Goal: Task Accomplishment & Management: Use online tool/utility

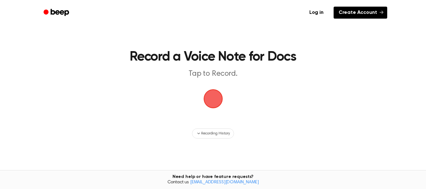
click at [361, 11] on link "Create Account" at bounding box center [361, 13] width 54 height 12
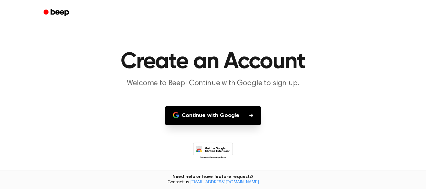
click at [244, 112] on button "Continue with Google" at bounding box center [213, 115] width 96 height 19
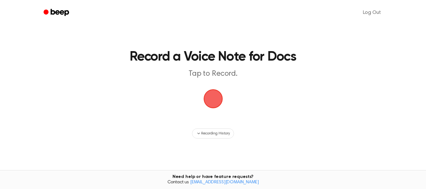
click at [215, 99] on span "button" at bounding box center [213, 98] width 35 height 35
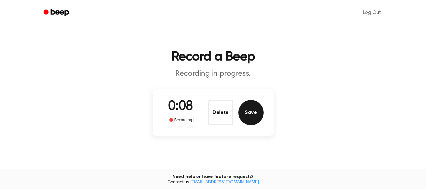
click at [252, 114] on button "Save" at bounding box center [250, 112] width 25 height 25
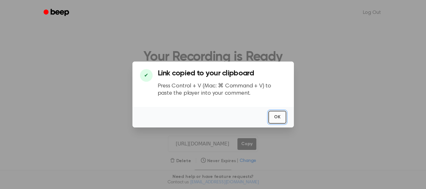
click at [272, 120] on button "OK" at bounding box center [277, 117] width 18 height 13
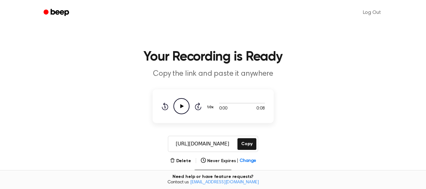
click at [183, 106] on icon at bounding box center [181, 106] width 3 height 4
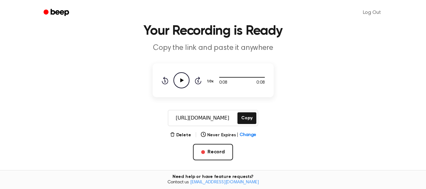
scroll to position [64, 0]
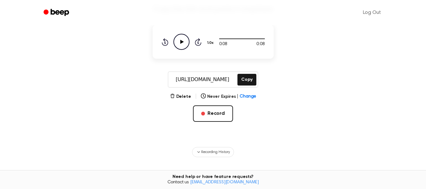
drag, startPoint x: 248, startPoint y: 44, endPoint x: 401, endPoint y: 45, distance: 153.3
click at [401, 45] on main "Your Recording is Ready Copy the link and paste it anywhere 0:08 0:08 1.0x Rewi…" at bounding box center [213, 86] width 426 height 301
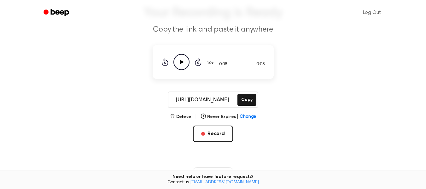
scroll to position [43, 0]
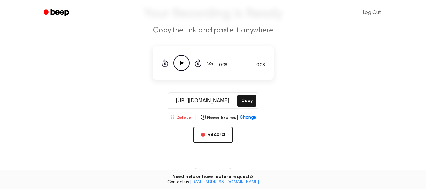
click at [185, 117] on button "Delete" at bounding box center [180, 117] width 21 height 7
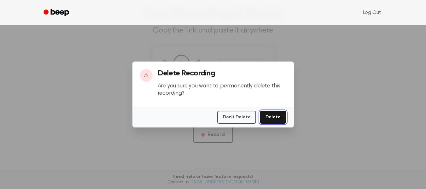
click at [273, 119] on button "Delete" at bounding box center [273, 117] width 26 height 13
